Goal: Find specific page/section: Find specific page/section

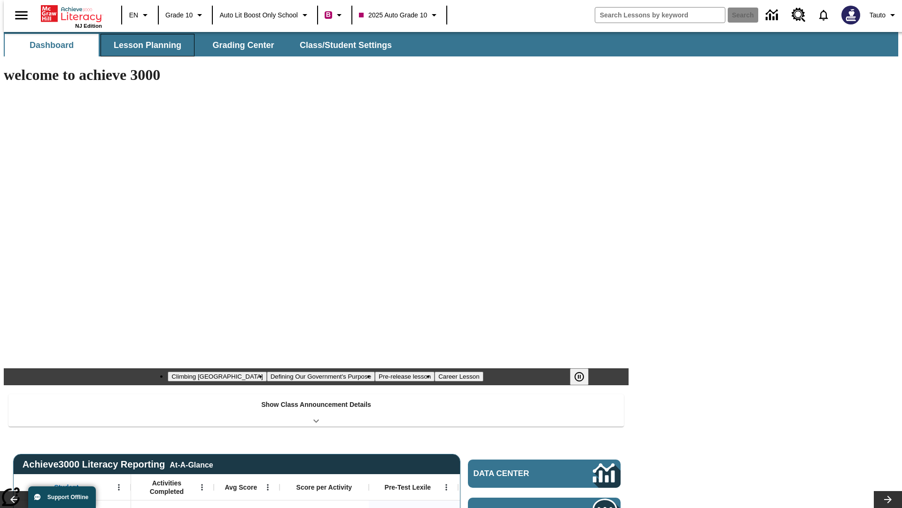
click at [144, 45] on button "Lesson Planning" at bounding box center [148, 45] width 94 height 23
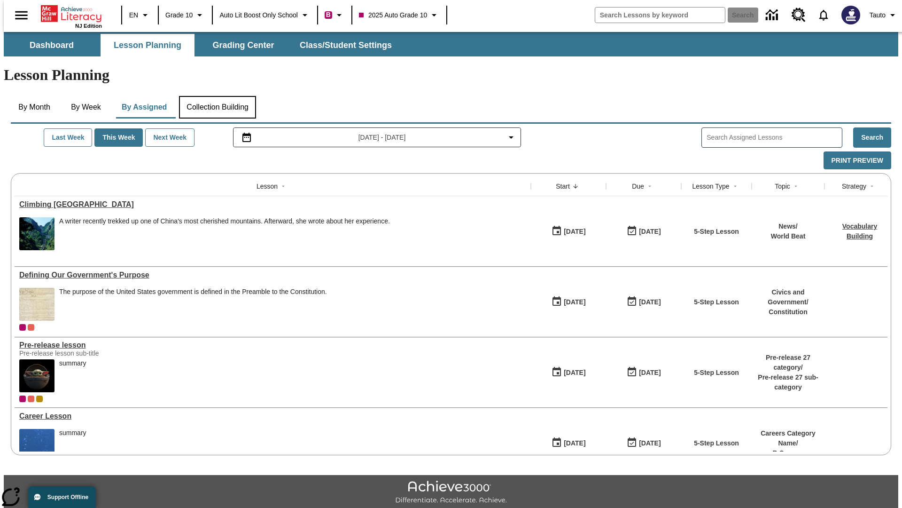
click at [217, 96] on button "Collection Building" at bounding box center [217, 107] width 77 height 23
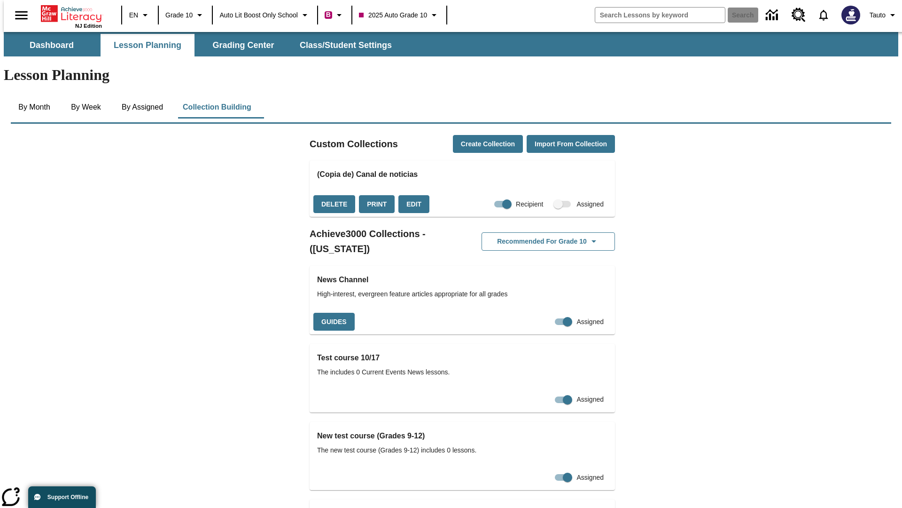
checkbox input "true"
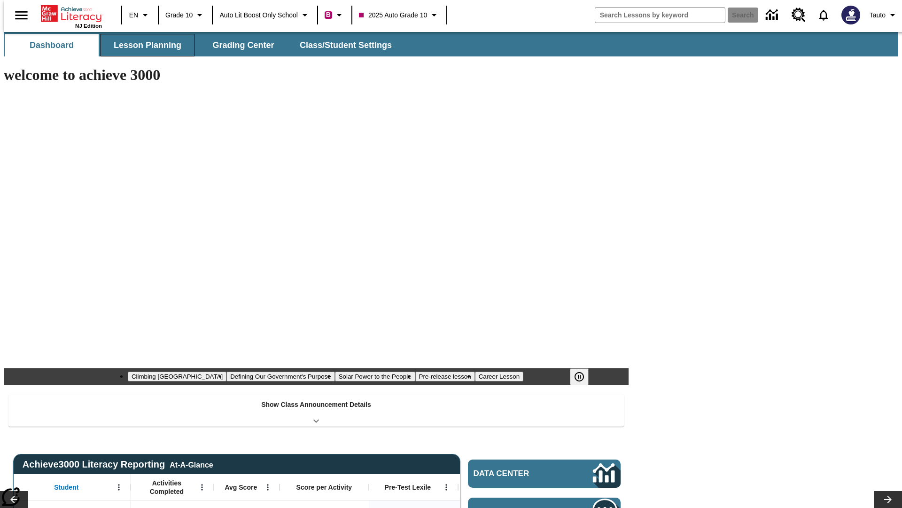
click at [144, 45] on button "Lesson Planning" at bounding box center [148, 45] width 94 height 23
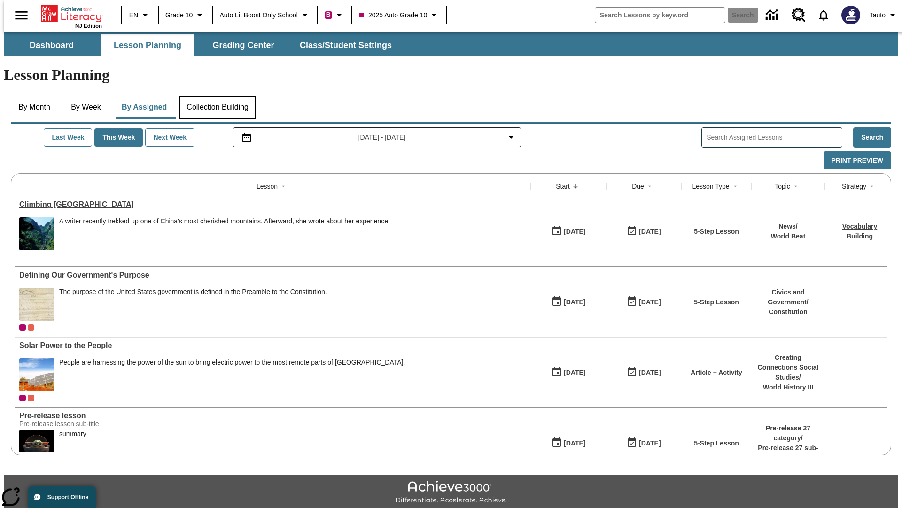
click at [217, 96] on button "Collection Building" at bounding box center [217, 107] width 77 height 23
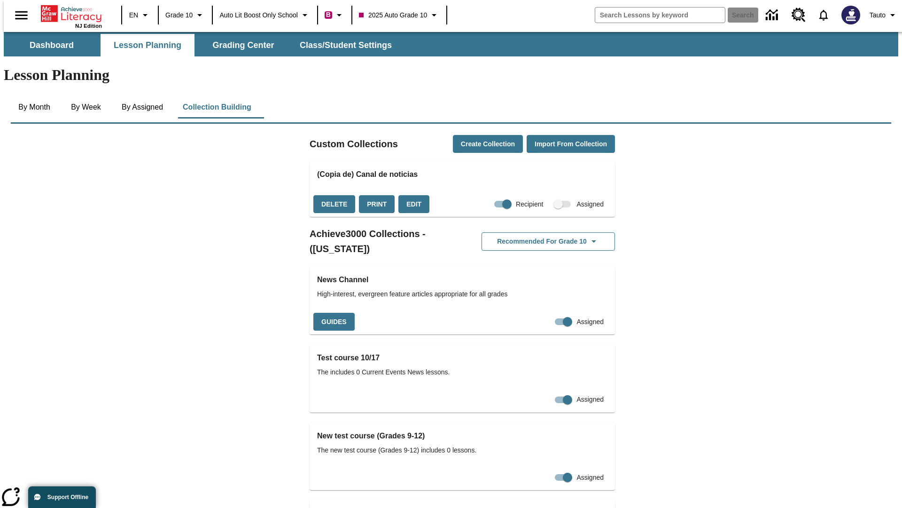
checkbox input "false"
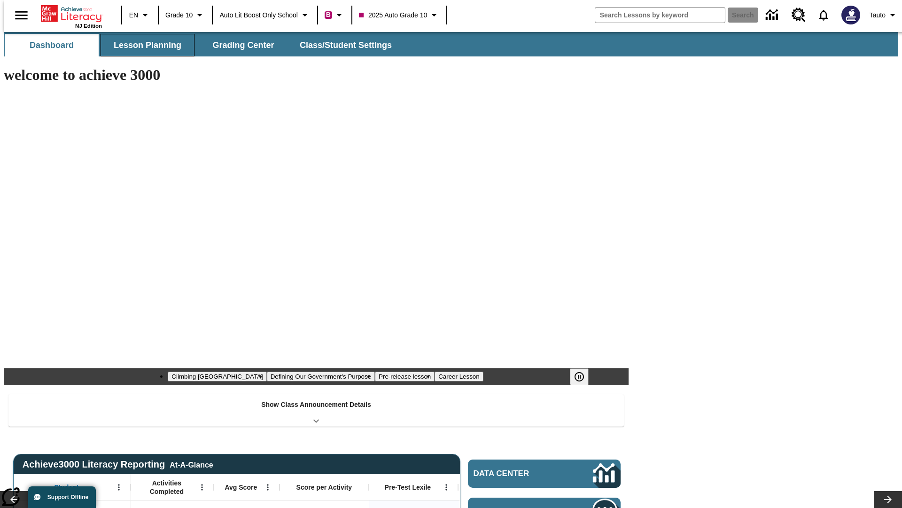
click at [144, 45] on button "Lesson Planning" at bounding box center [148, 45] width 94 height 23
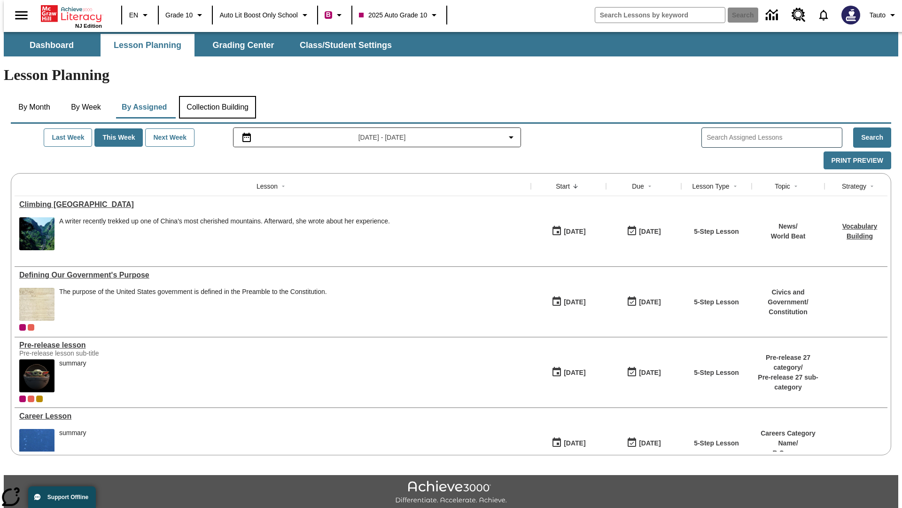
click at [217, 96] on button "Collection Building" at bounding box center [217, 107] width 77 height 23
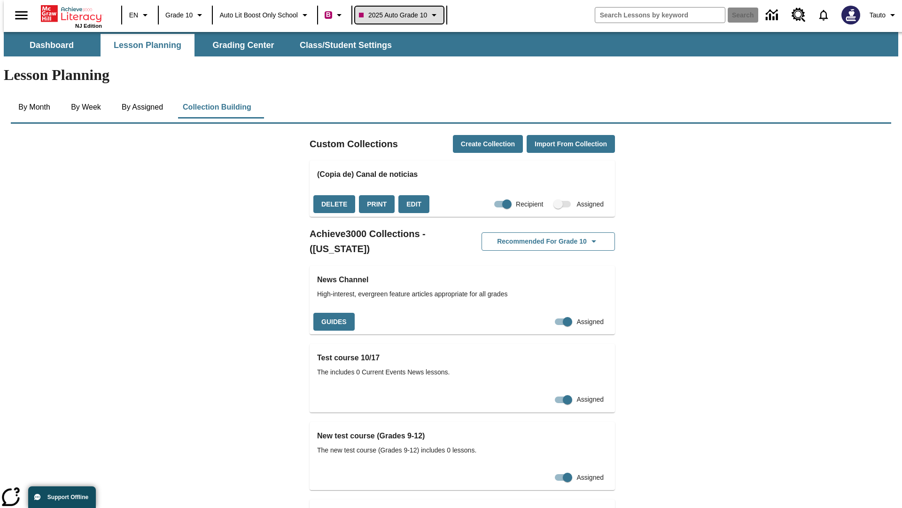
click at [402, 15] on span "2025 Auto Grade 10" at bounding box center [393, 15] width 68 height 10
